Goal: Complete application form: Complete application form

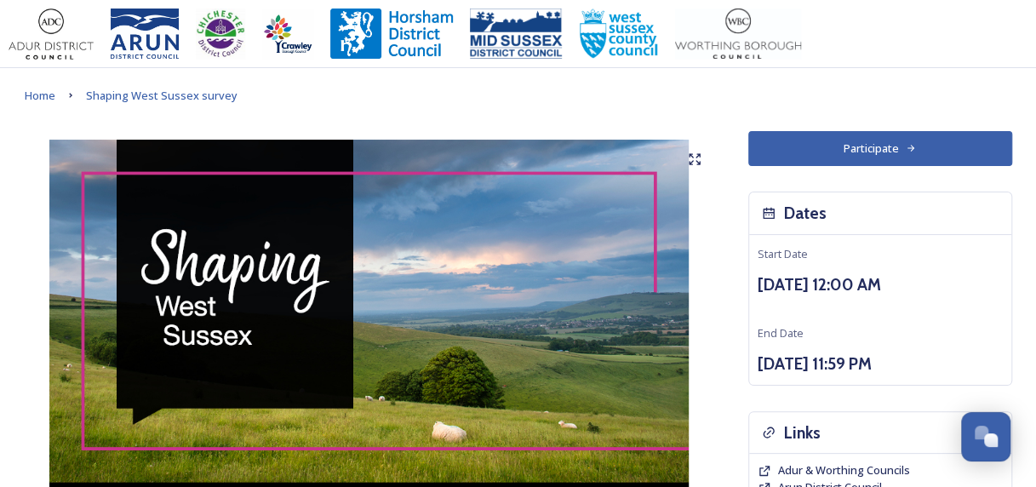
click at [870, 157] on button "Participate" at bounding box center [880, 148] width 264 height 35
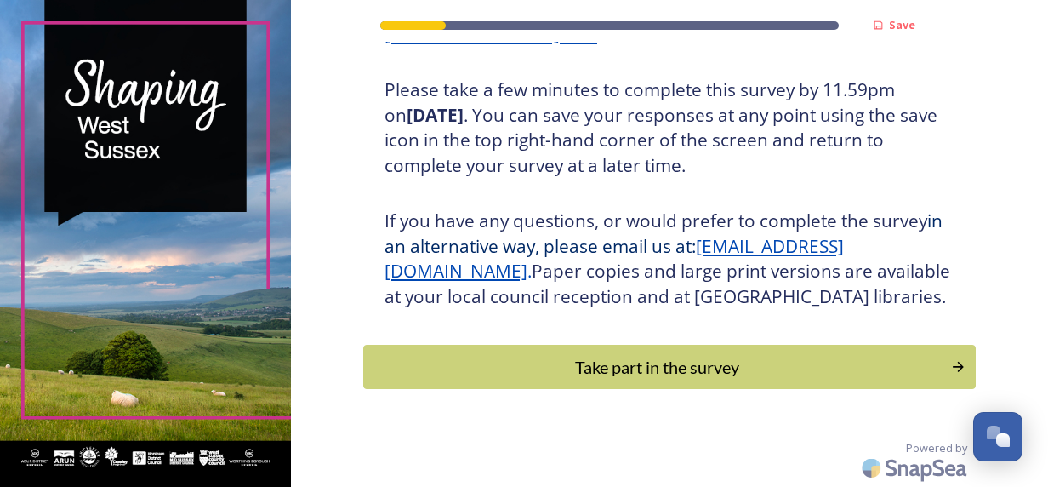
scroll to position [330, 0]
click at [476, 371] on div "Take part in the survey" at bounding box center [656, 366] width 575 height 26
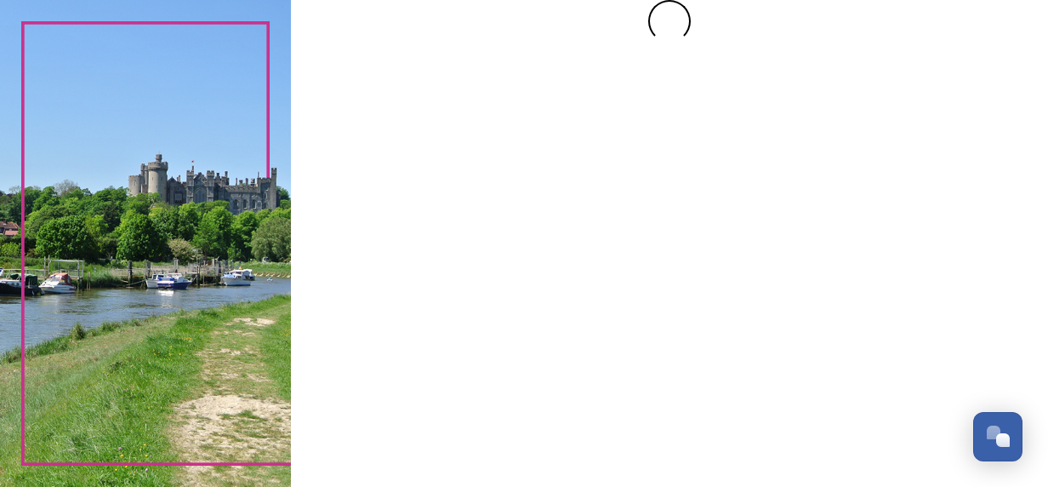
scroll to position [0, 0]
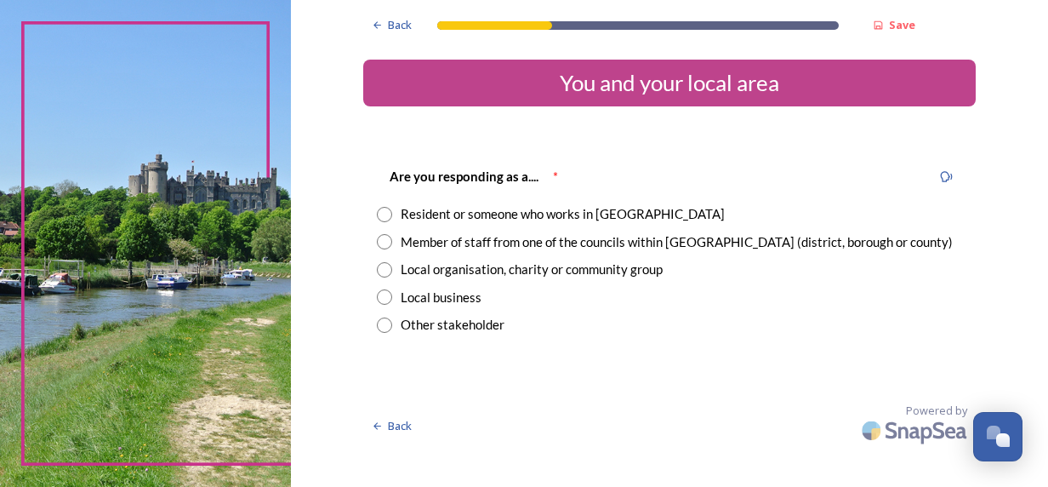
click at [497, 216] on div "Resident or someone who works in [GEOGRAPHIC_DATA]" at bounding box center [563, 214] width 324 height 20
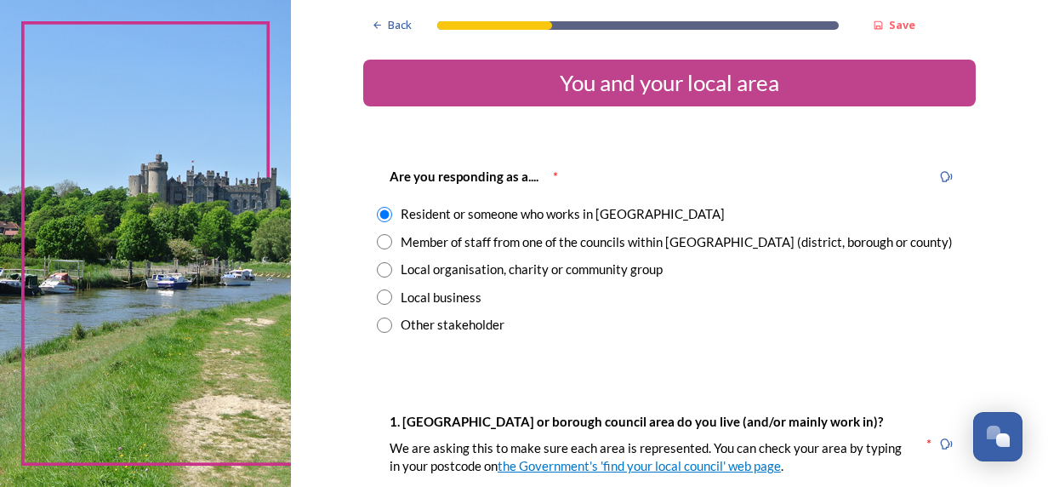
click at [494, 243] on div "Member of staff from one of the councils within [GEOGRAPHIC_DATA] (district, bo…" at bounding box center [677, 242] width 552 height 20
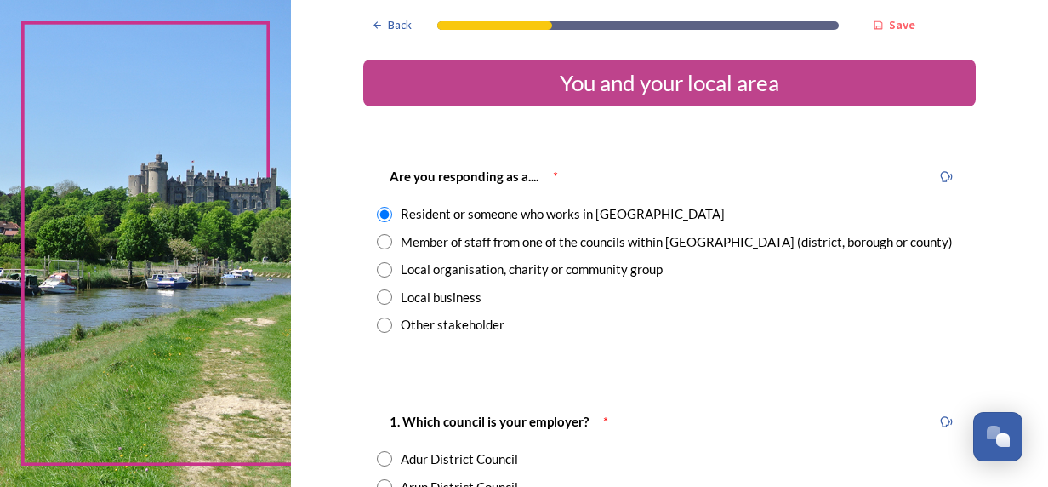
radio input "false"
radio input "true"
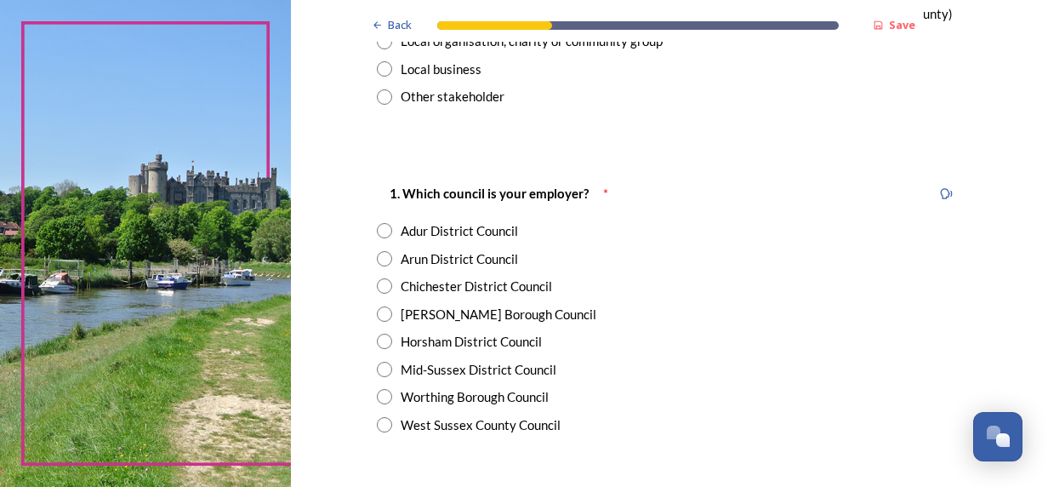
scroll to position [255, 0]
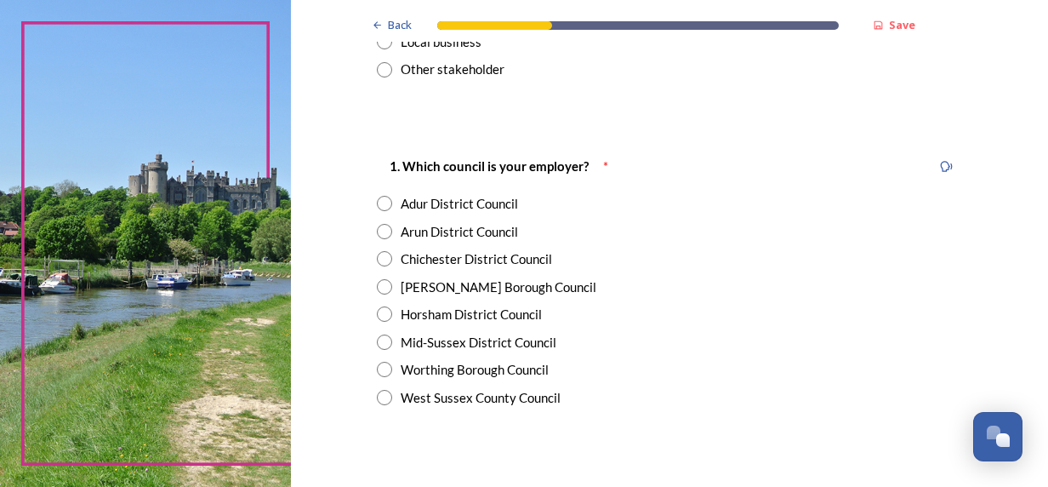
click at [459, 408] on div "1. Which council is your employer? * Adur District Council Arun District Counci…" at bounding box center [669, 281] width 613 height 285
click at [459, 399] on div "West Sussex County Council" at bounding box center [481, 398] width 160 height 20
radio input "true"
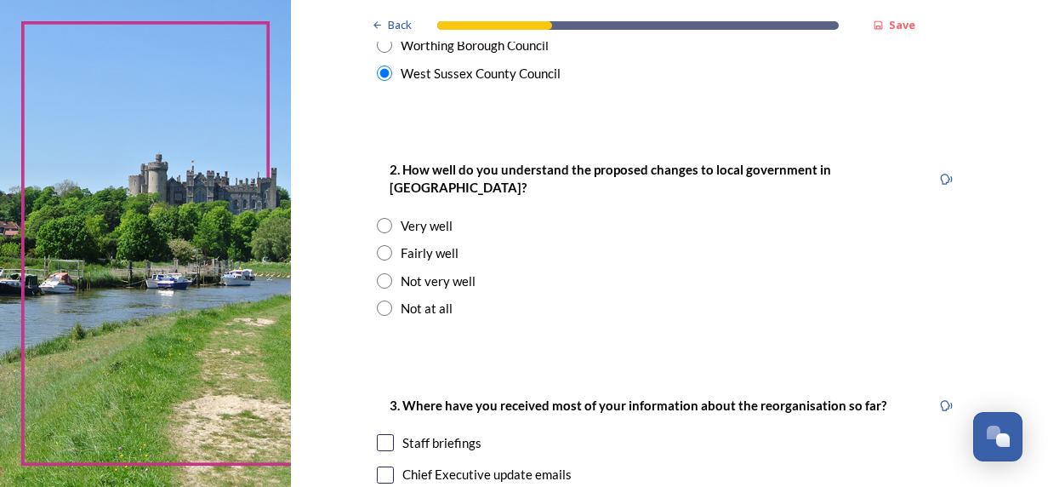
scroll to position [596, 0]
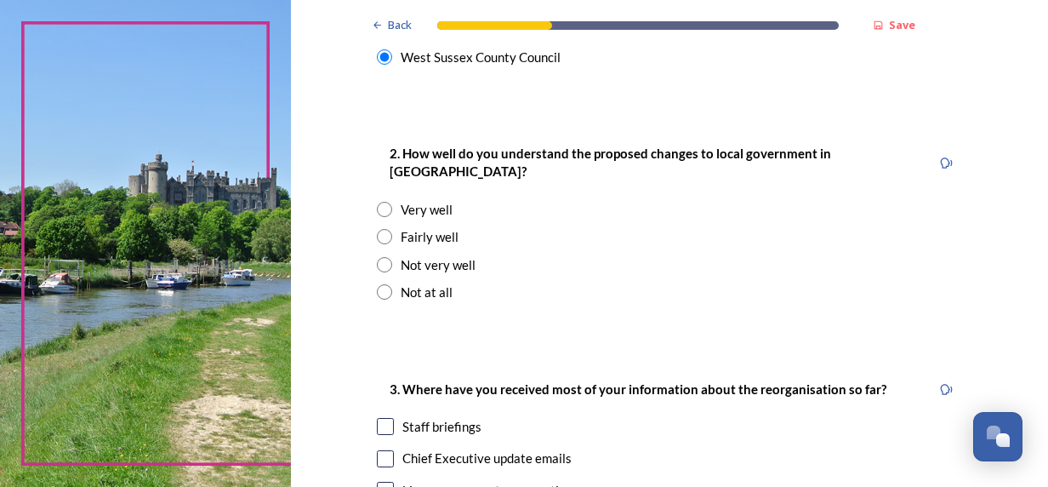
click at [405, 282] on div "Not at all" at bounding box center [427, 292] width 52 height 20
radio input "true"
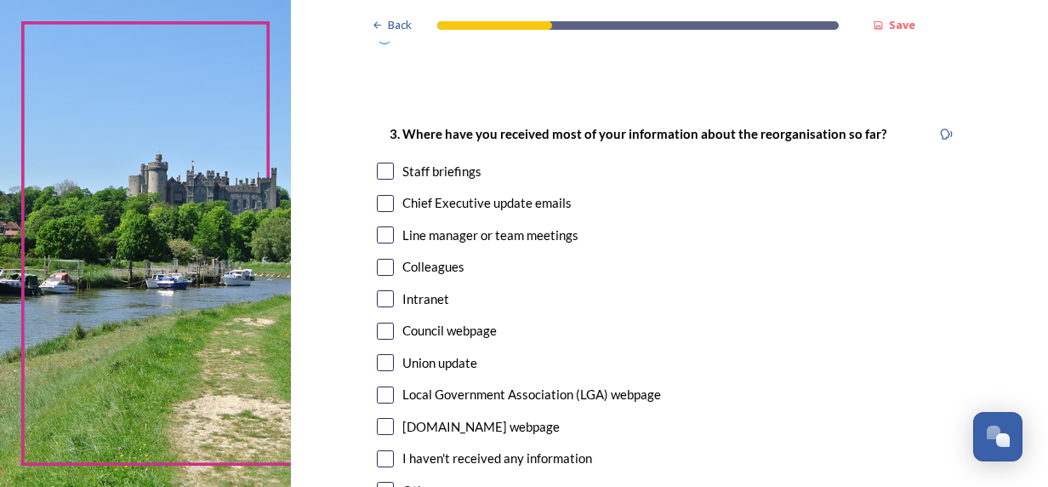
scroll to position [936, 0]
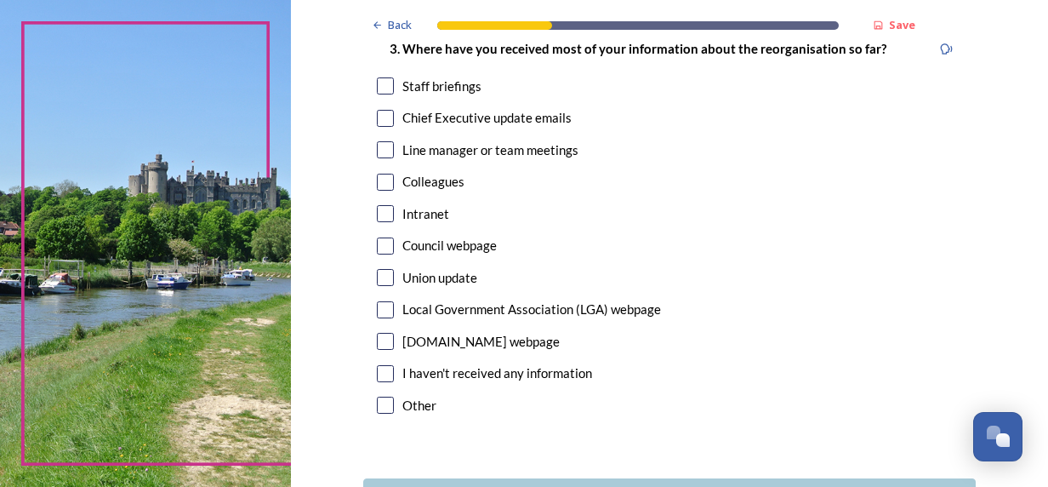
click at [577, 363] on div "I haven't received any information" at bounding box center [497, 373] width 190 height 20
checkbox input "true"
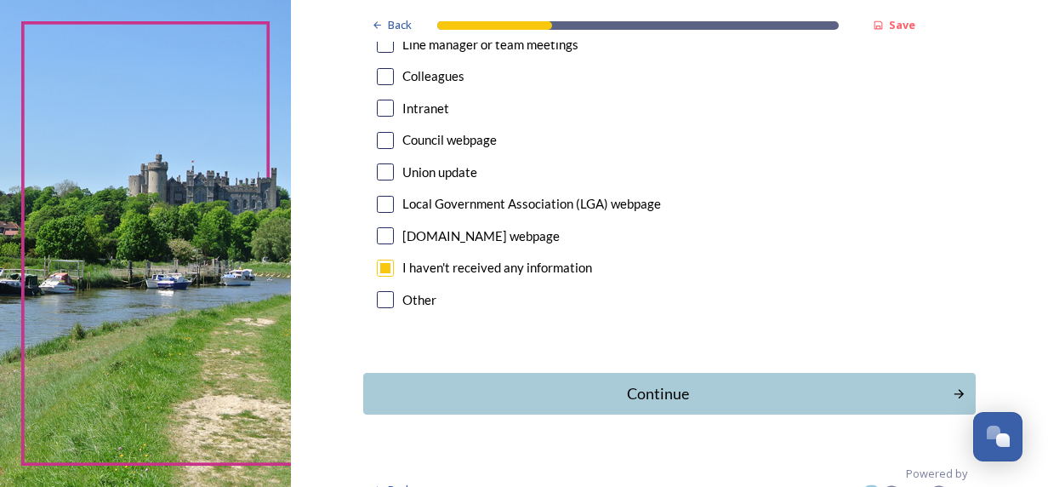
scroll to position [1049, 0]
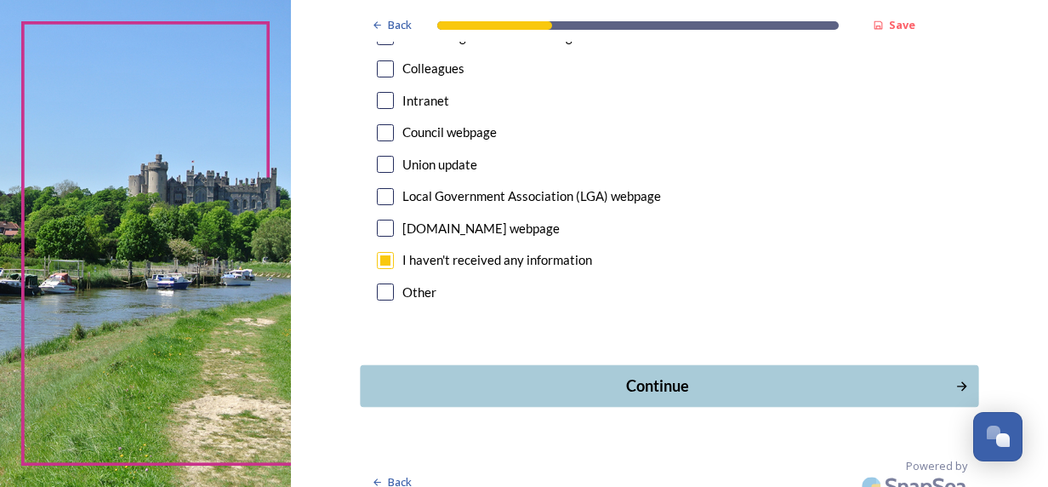
click at [622, 374] on div "Continue" at bounding box center [657, 385] width 576 height 23
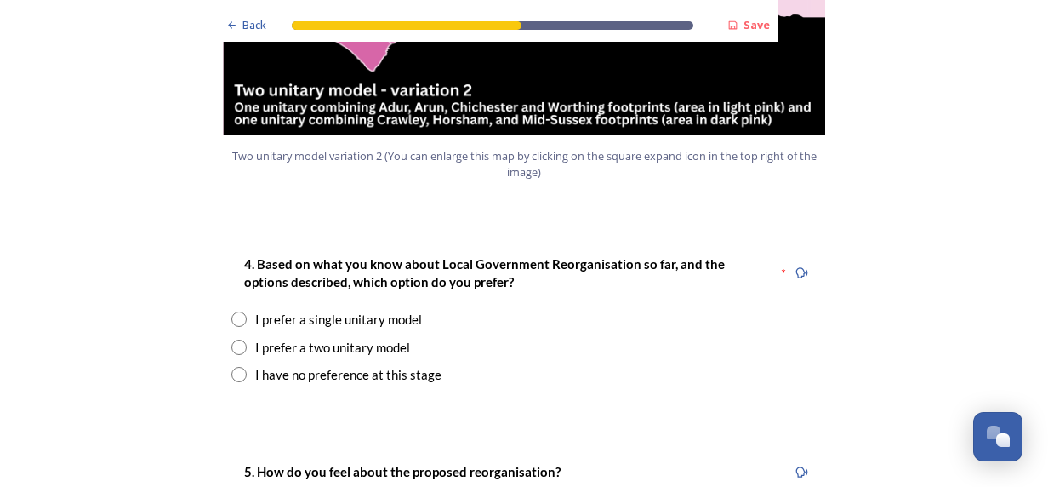
scroll to position [2212, 0]
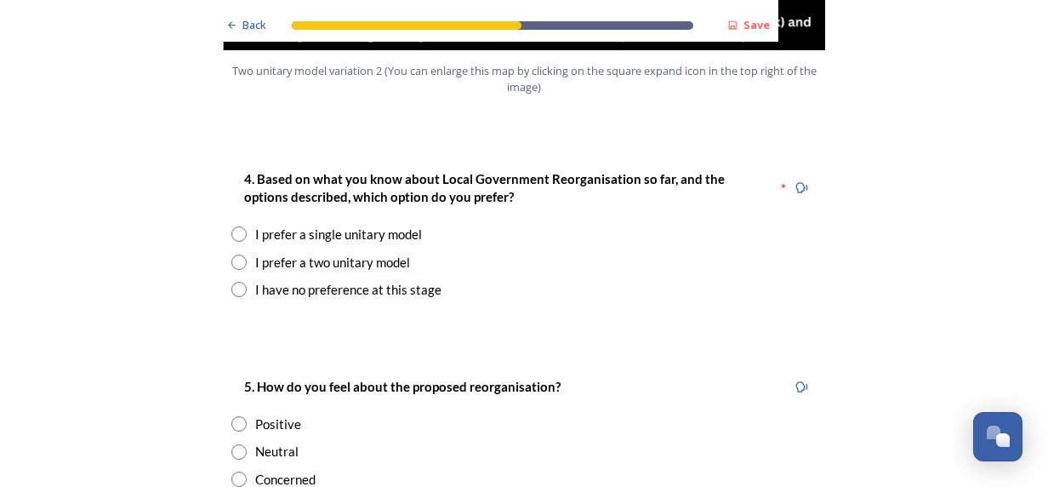
click at [412, 280] on div "I have no preference at this stage" at bounding box center [348, 290] width 186 height 20
radio input "true"
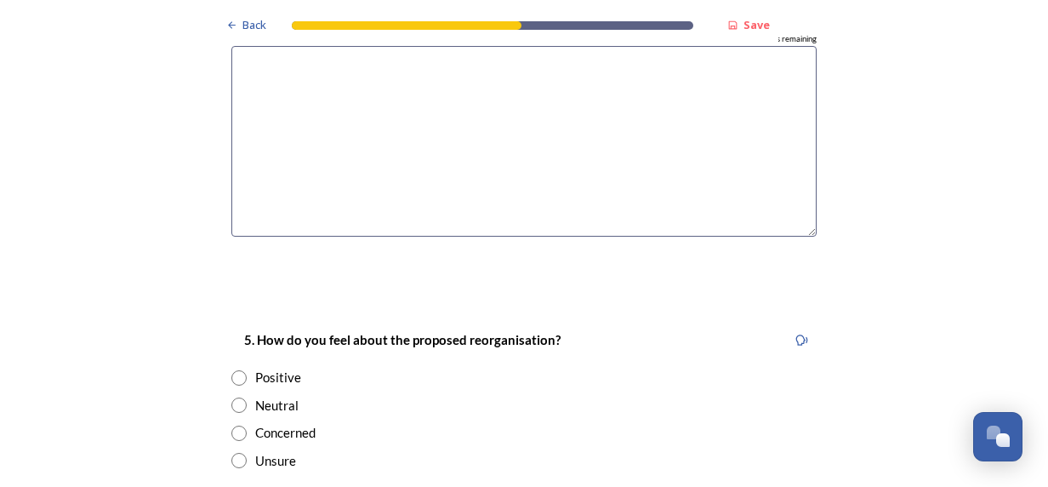
scroll to position [2808, 0]
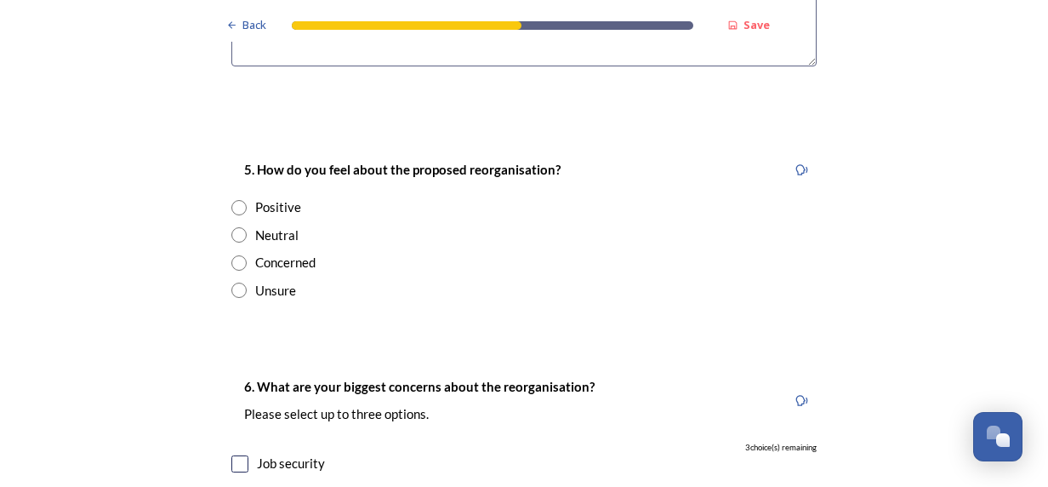
click at [281, 281] on div "Unsure" at bounding box center [275, 291] width 41 height 20
radio input "true"
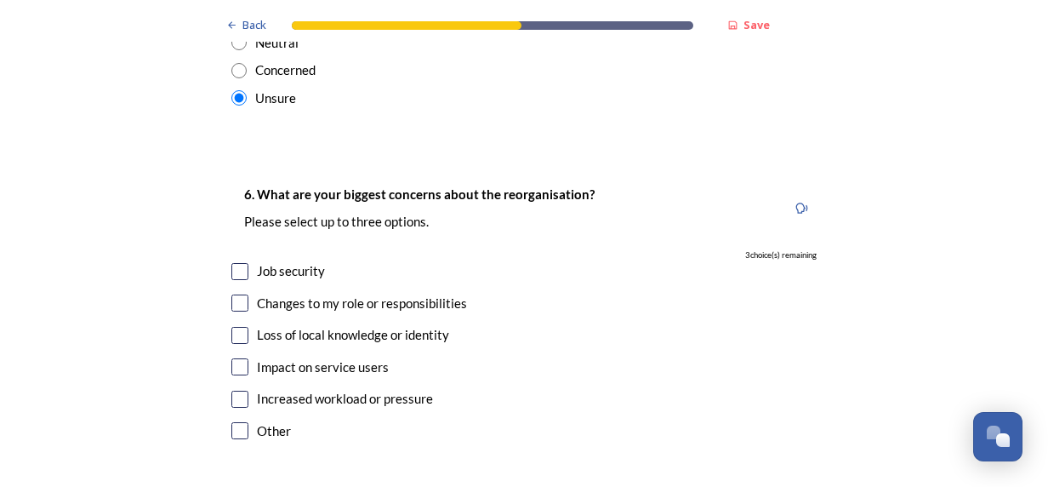
scroll to position [3063, 0]
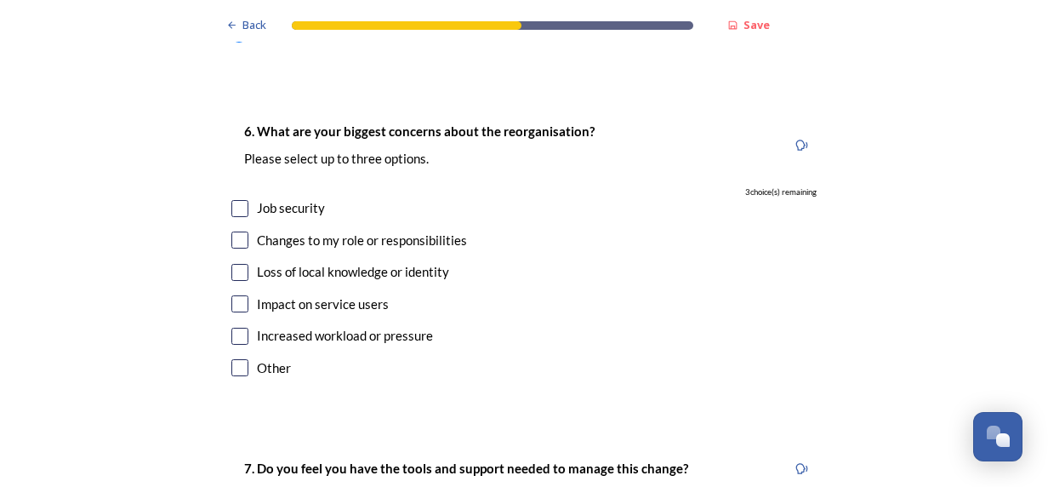
click at [291, 326] on div "Increased workload or pressure" at bounding box center [345, 336] width 176 height 20
checkbox input "true"
click at [233, 295] on input "checkbox" at bounding box center [239, 303] width 17 height 17
checkbox input "true"
click at [234, 200] on input "checkbox" at bounding box center [239, 208] width 17 height 17
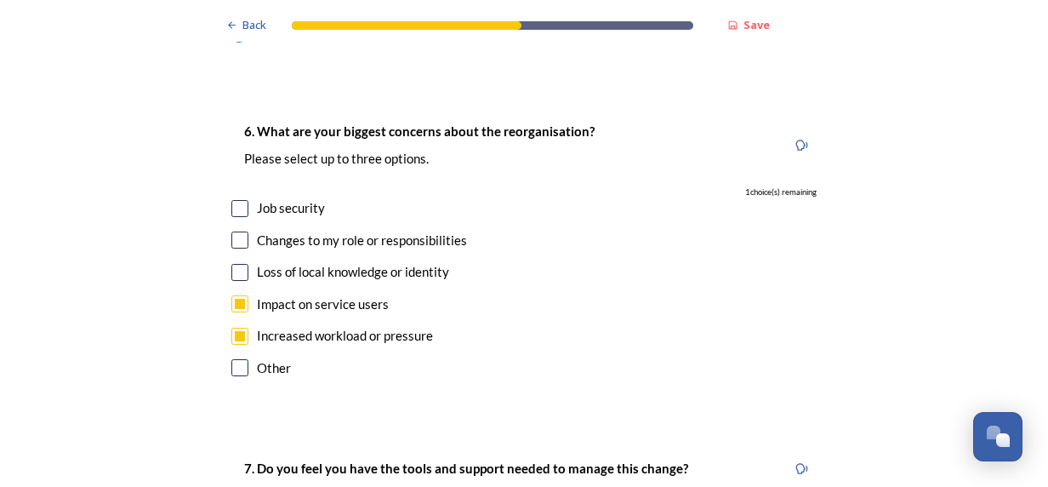
checkbox input "true"
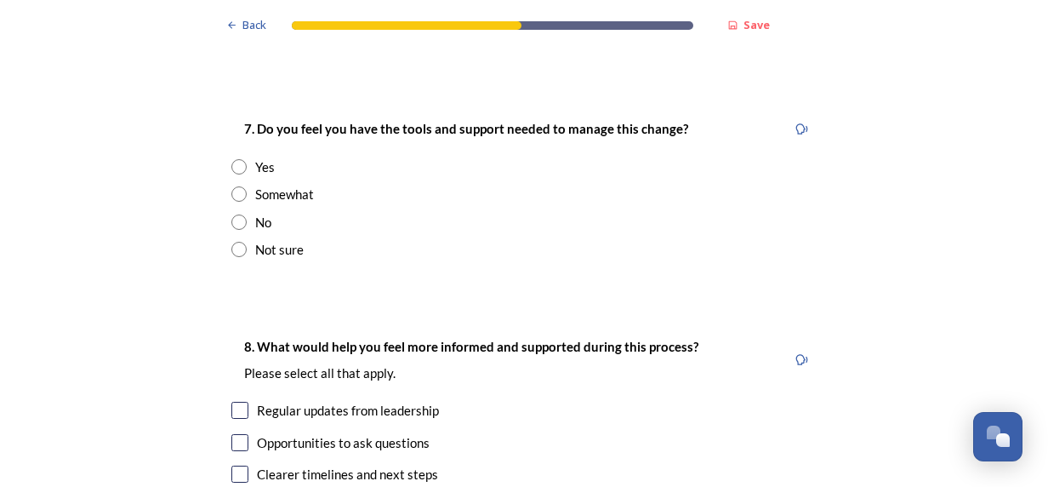
scroll to position [3404, 0]
click at [231, 214] on input "radio" at bounding box center [238, 221] width 15 height 15
click at [281, 239] on div "Not sure" at bounding box center [279, 249] width 49 height 20
radio input "false"
radio input "true"
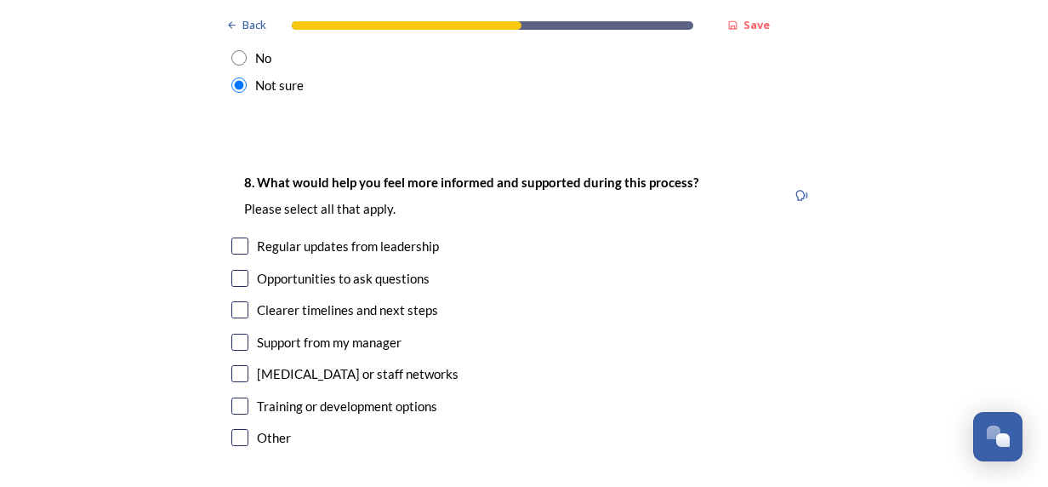
scroll to position [3574, 0]
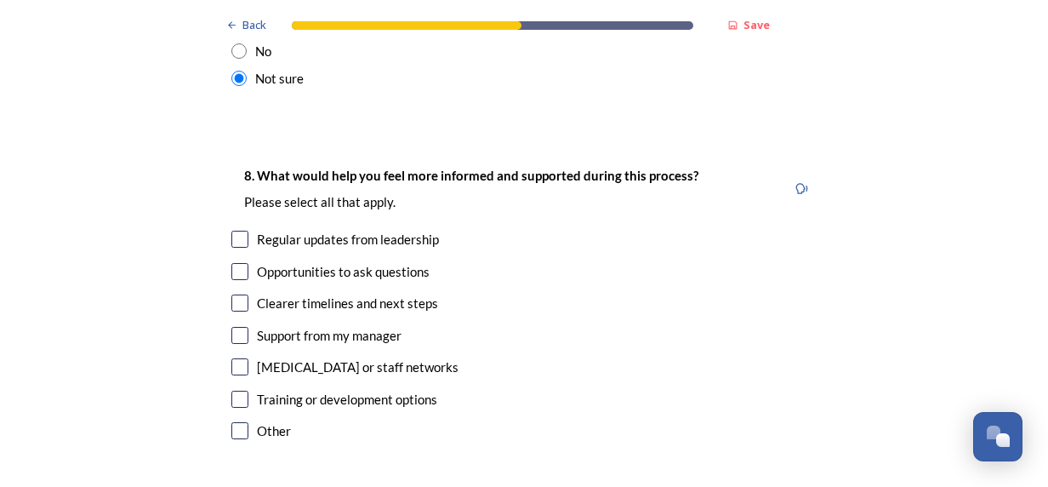
click at [235, 231] on input "checkbox" at bounding box center [239, 239] width 17 height 17
checkbox input "true"
click at [235, 294] on input "checkbox" at bounding box center [239, 302] width 17 height 17
checkbox input "true"
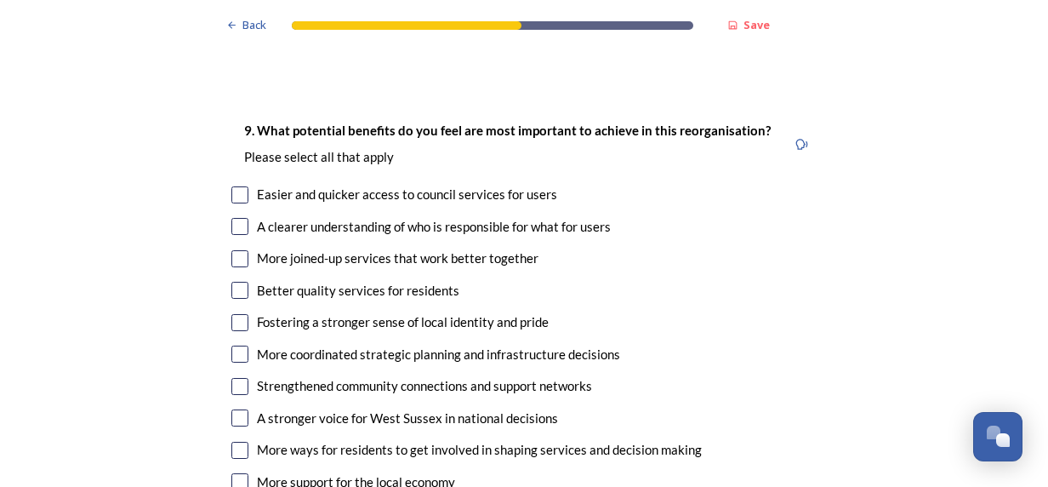
scroll to position [3999, 0]
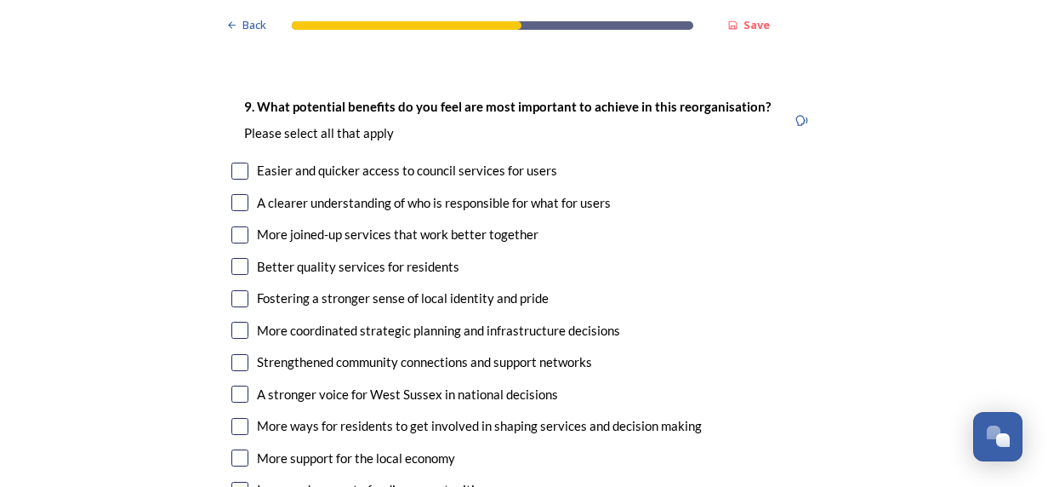
click at [221, 123] on div "9. What potential benefits do you feel are most important to achieve in this re…" at bounding box center [524, 316] width 613 height 474
click at [231, 163] on input "checkbox" at bounding box center [239, 171] width 17 height 17
checkbox input "true"
click at [231, 226] on input "checkbox" at bounding box center [239, 234] width 17 height 17
checkbox input "true"
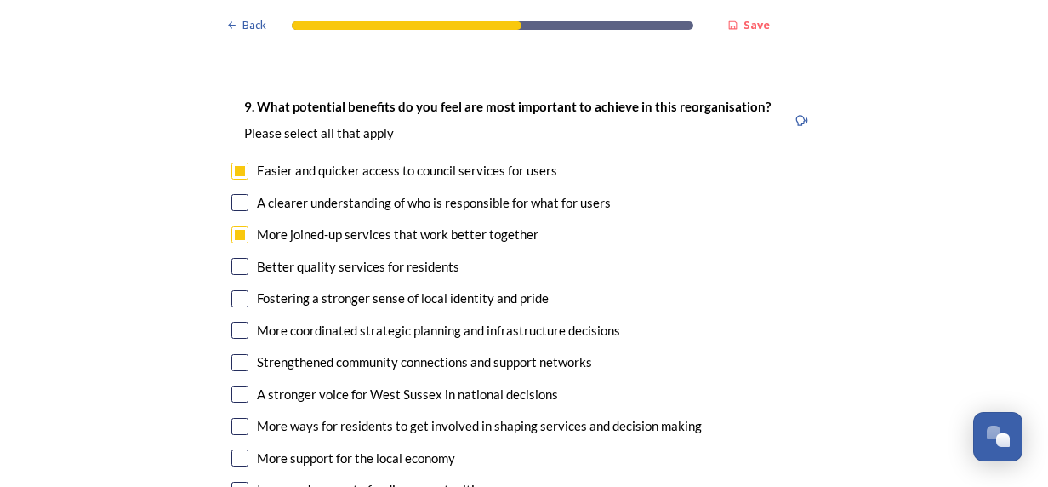
click at [242, 257] on div "Better quality services for residents" at bounding box center [523, 267] width 585 height 20
checkbox input "true"
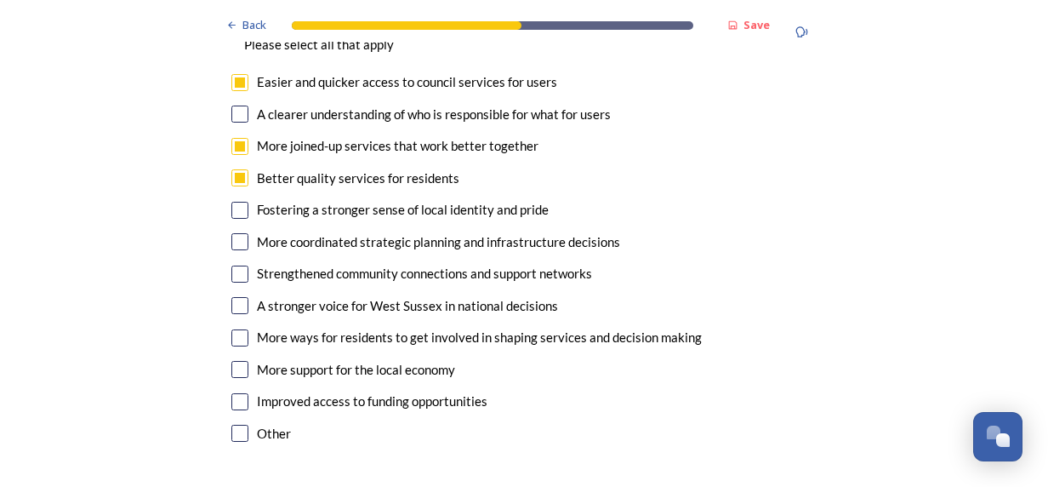
scroll to position [4084, 0]
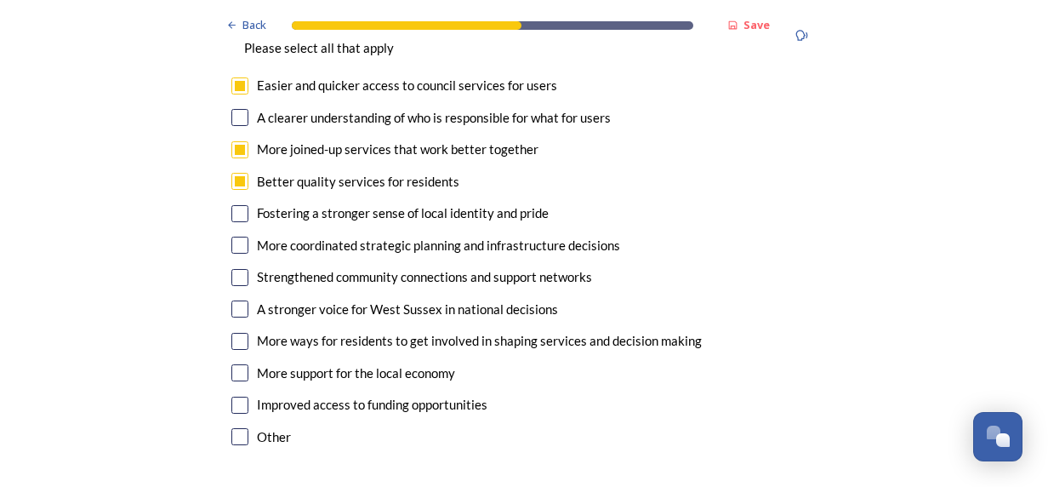
click at [235, 237] on input "checkbox" at bounding box center [239, 245] width 17 height 17
checkbox input "true"
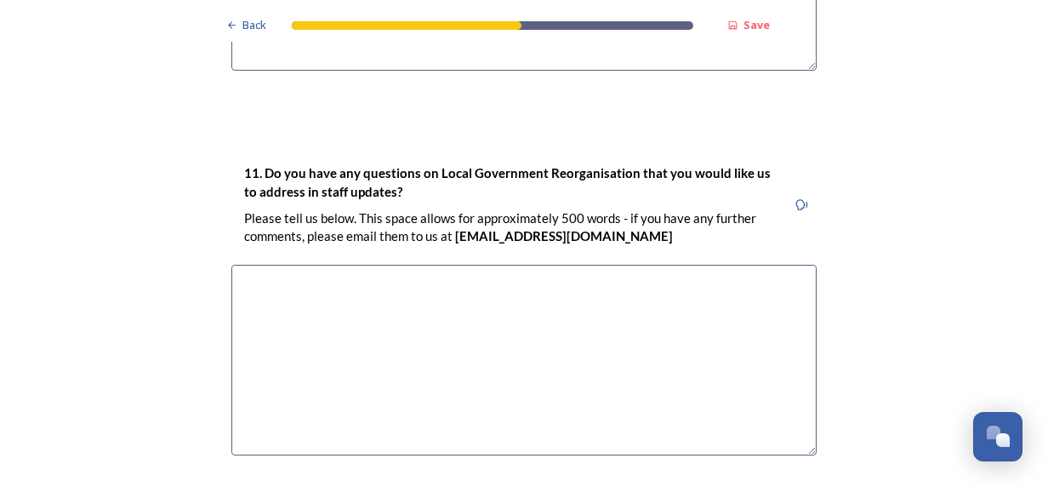
scroll to position [4996, 0]
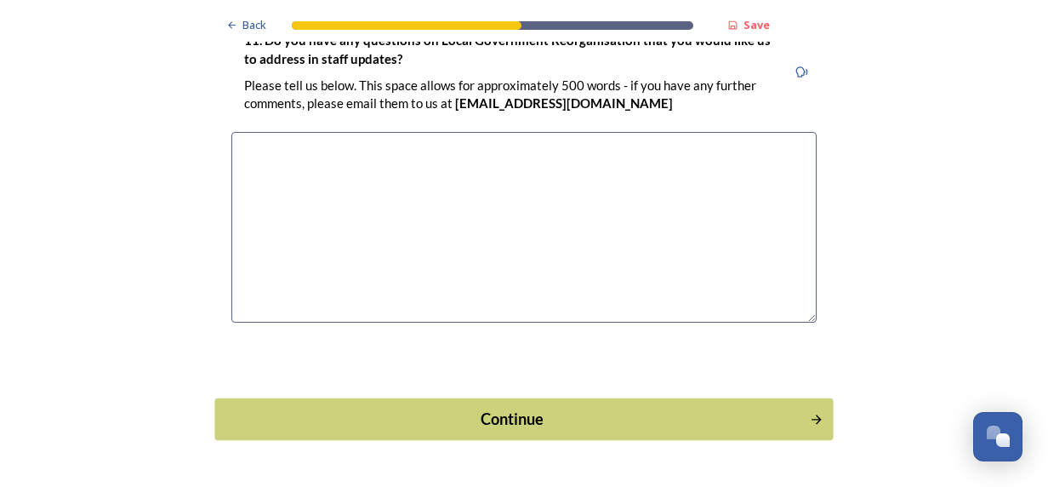
click at [415, 408] on div "Continue" at bounding box center [513, 419] width 576 height 23
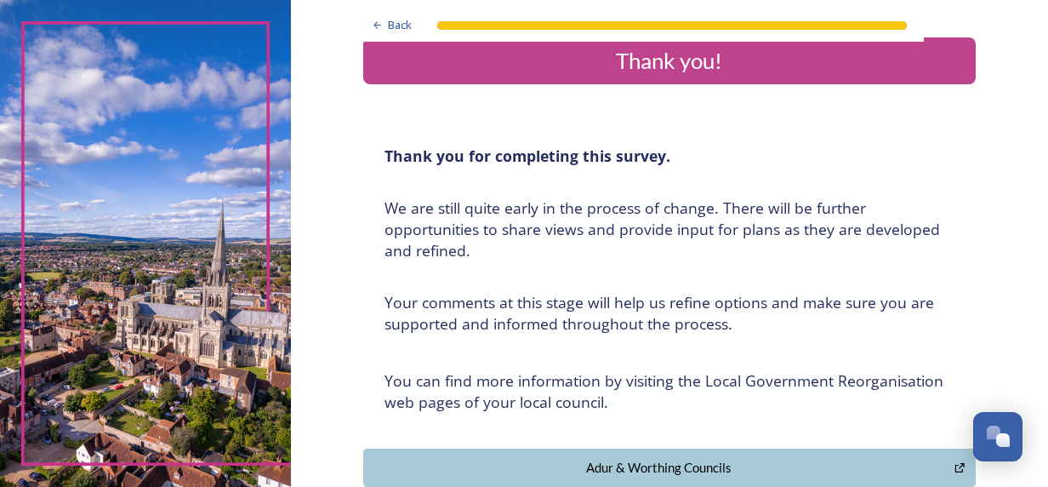
scroll to position [0, 0]
